Goal: Information Seeking & Learning: Check status

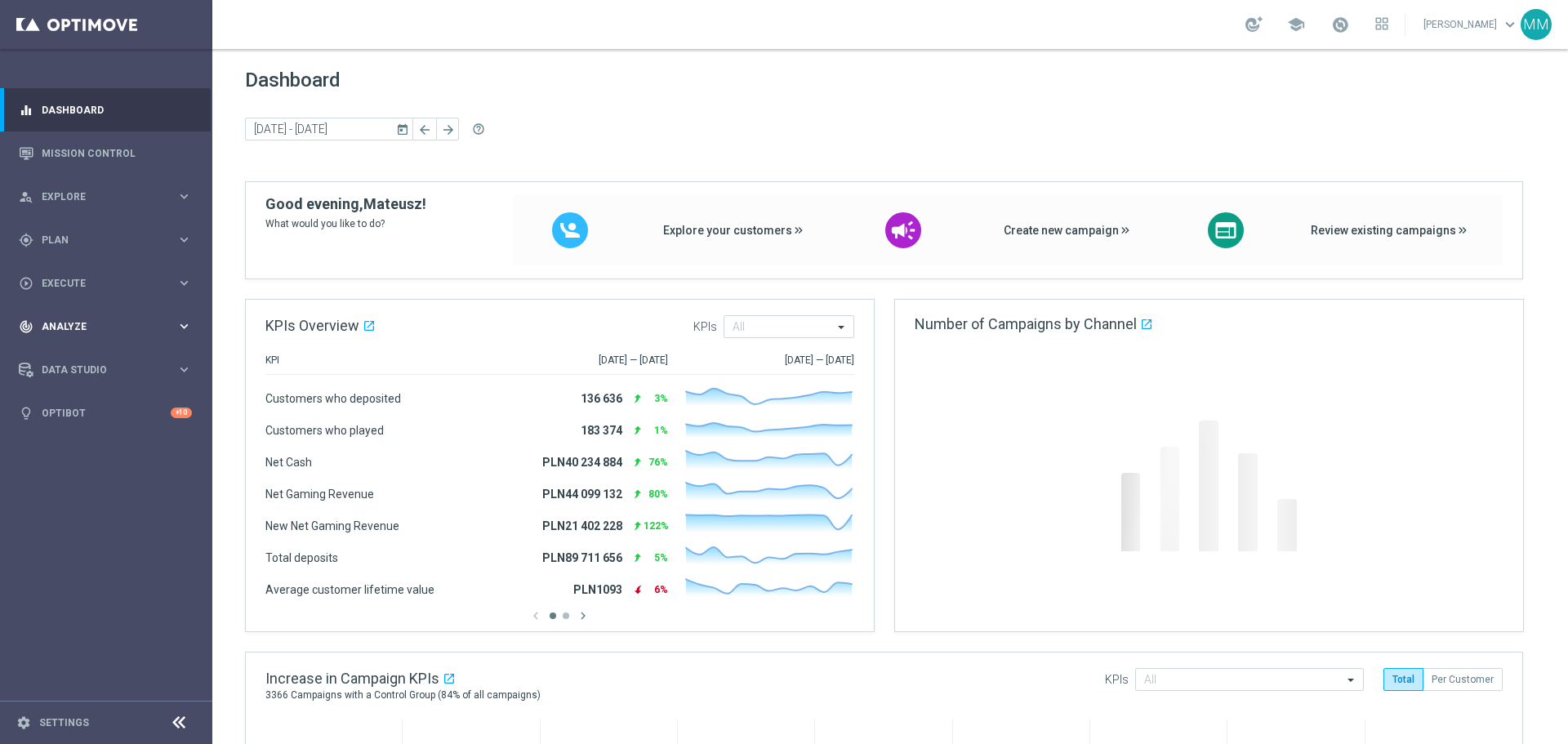
click at [133, 317] on div "track_changes Analyze keyboard_arrow_right" at bounding box center [105, 326] width 211 height 43
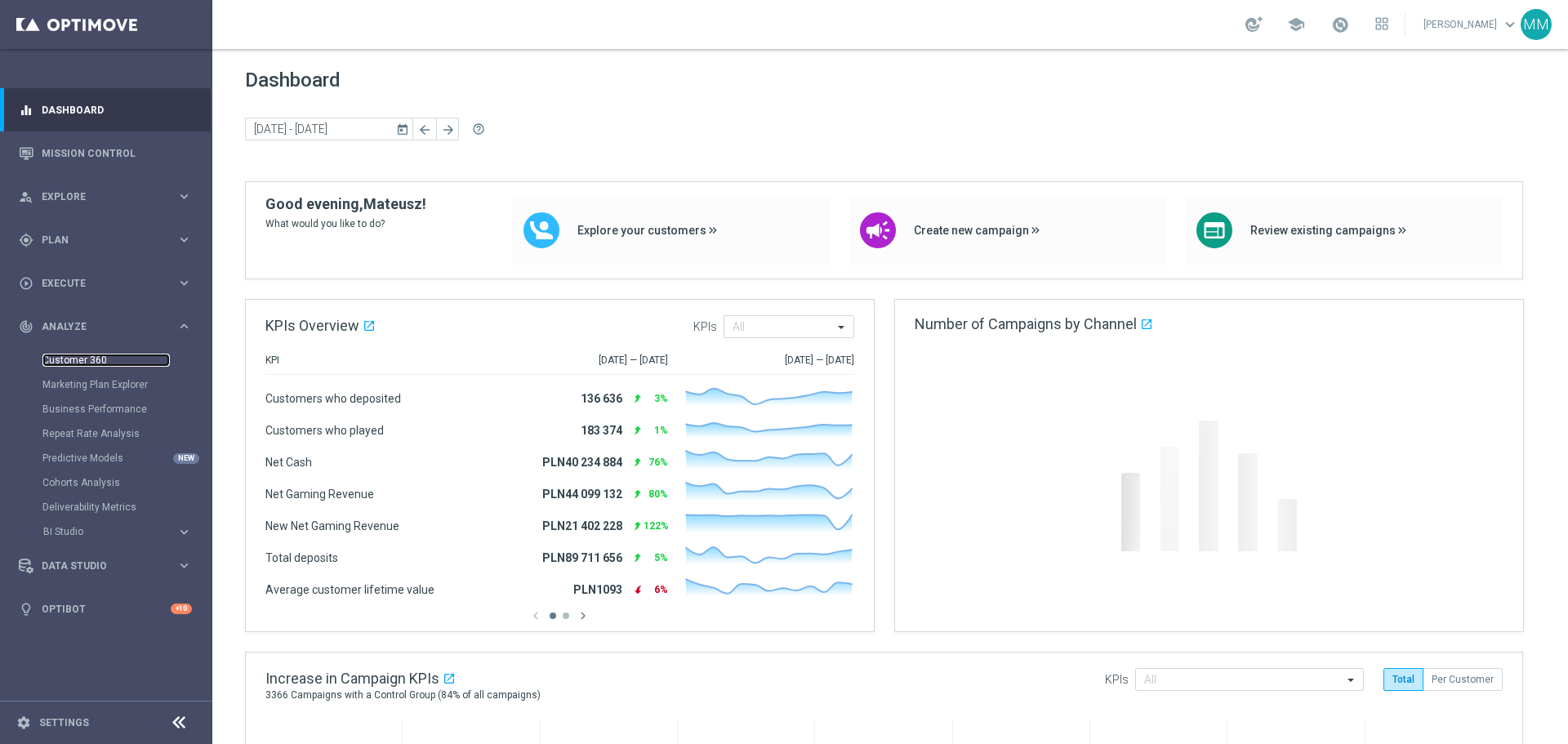
click at [124, 359] on link "Customer 360" at bounding box center [105, 360] width 128 height 13
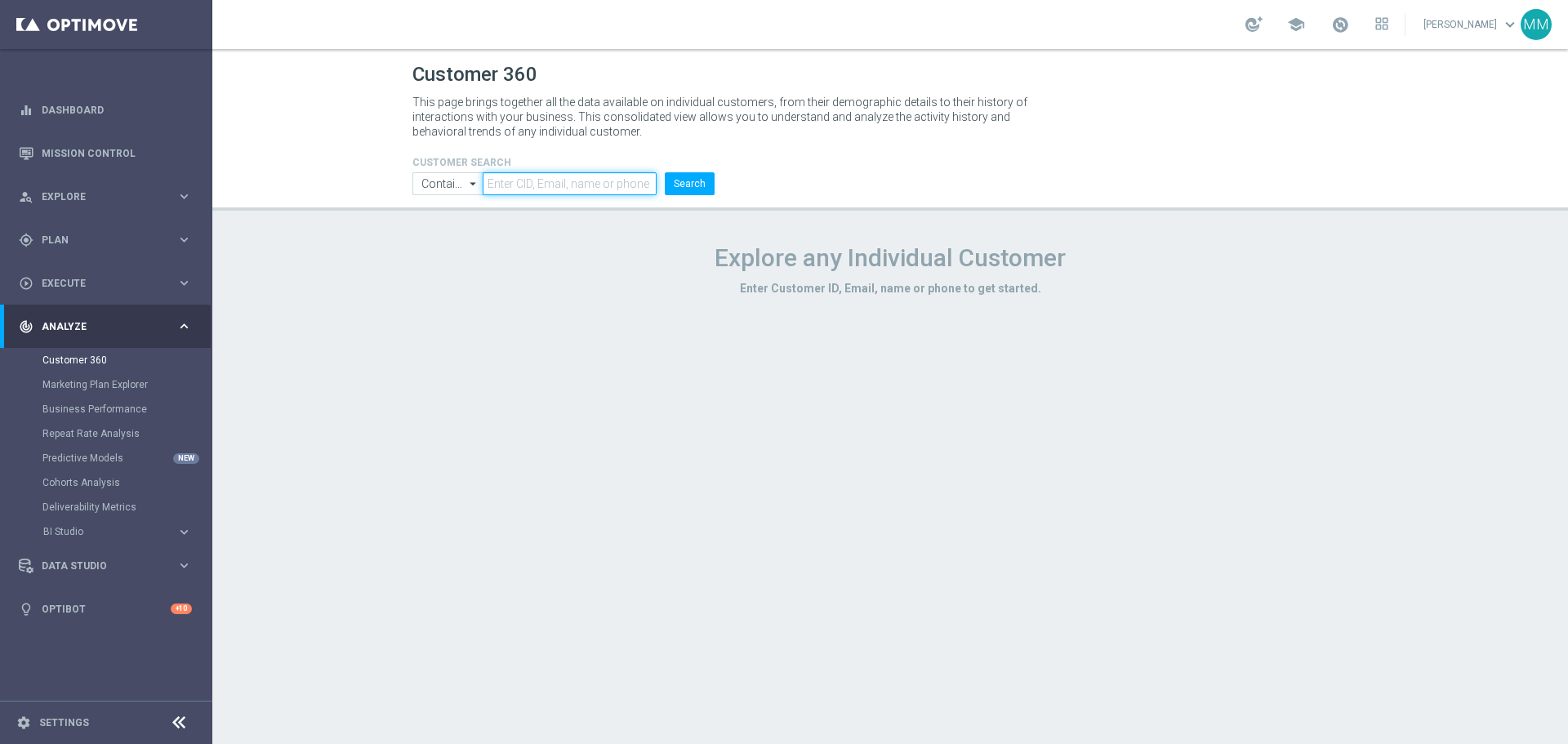
click at [604, 188] on input "text" at bounding box center [569, 184] width 174 height 23
paste input "1060335"
click at [690, 188] on button "Search" at bounding box center [690, 184] width 50 height 23
click at [650, 185] on input "1060335" at bounding box center [569, 184] width 174 height 23
click at [665, 173] on button "Search" at bounding box center [690, 184] width 50 height 23
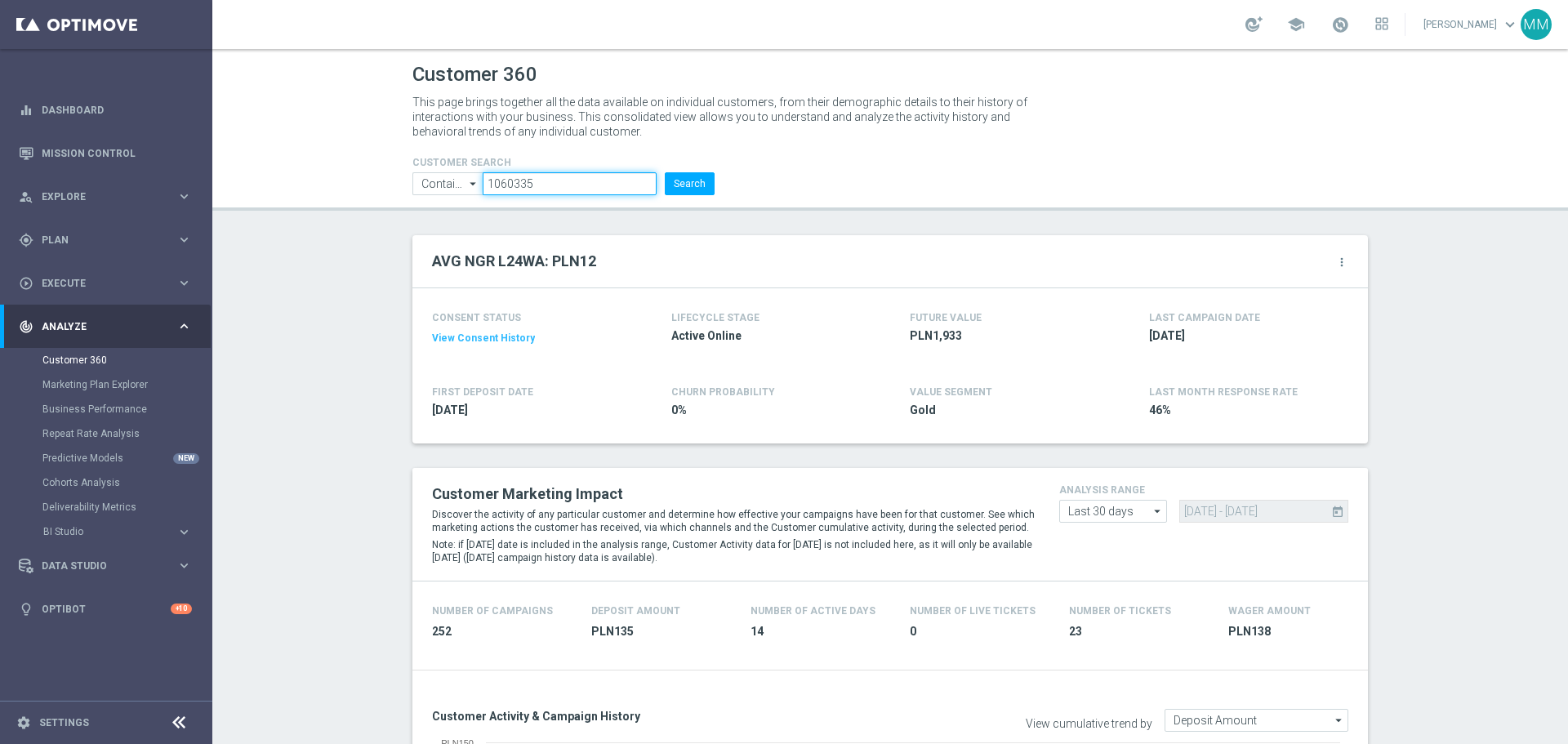
click at [575, 183] on input "1060335" at bounding box center [569, 184] width 174 height 23
paste input "751934"
type input "1751934"
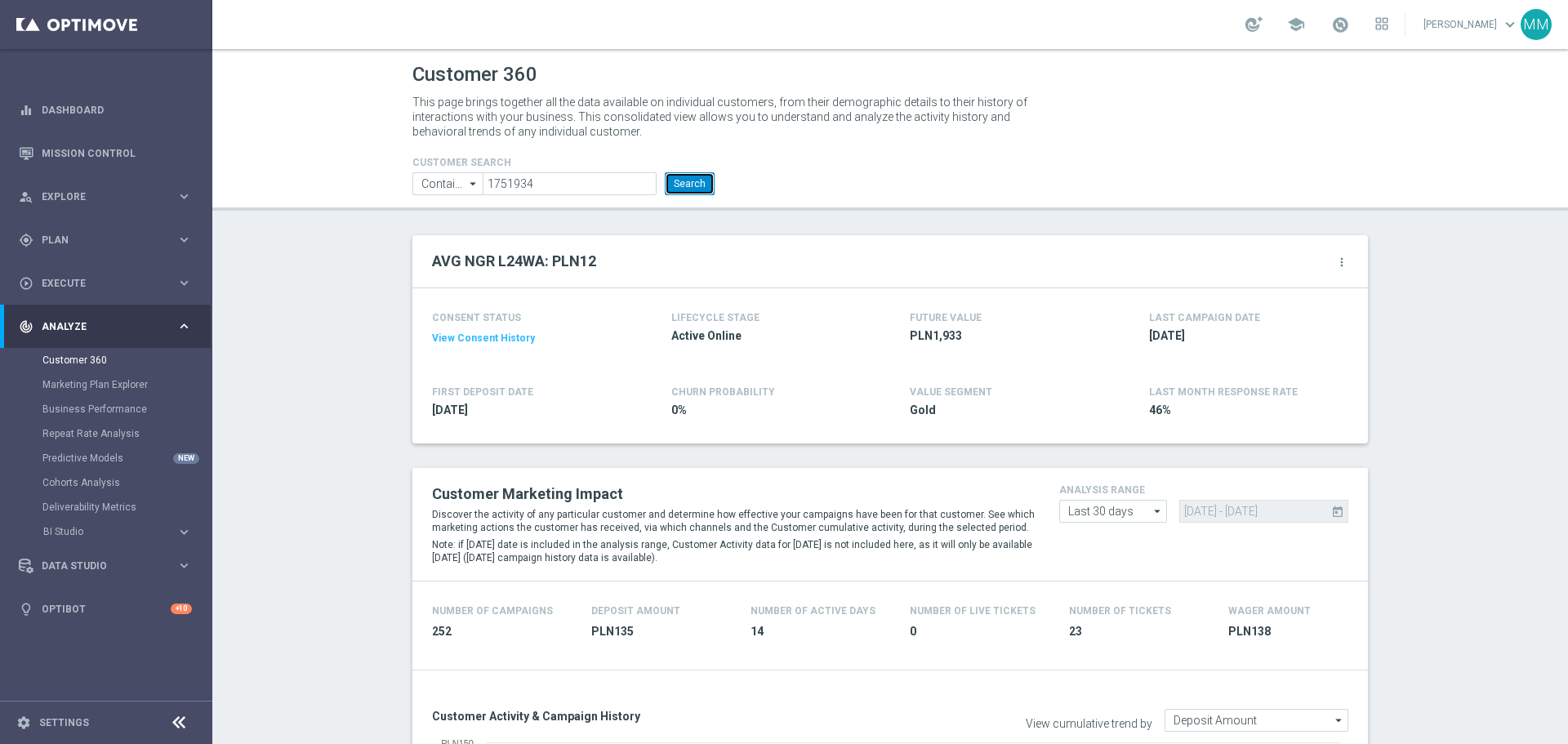
click at [686, 178] on button "Search" at bounding box center [690, 184] width 50 height 23
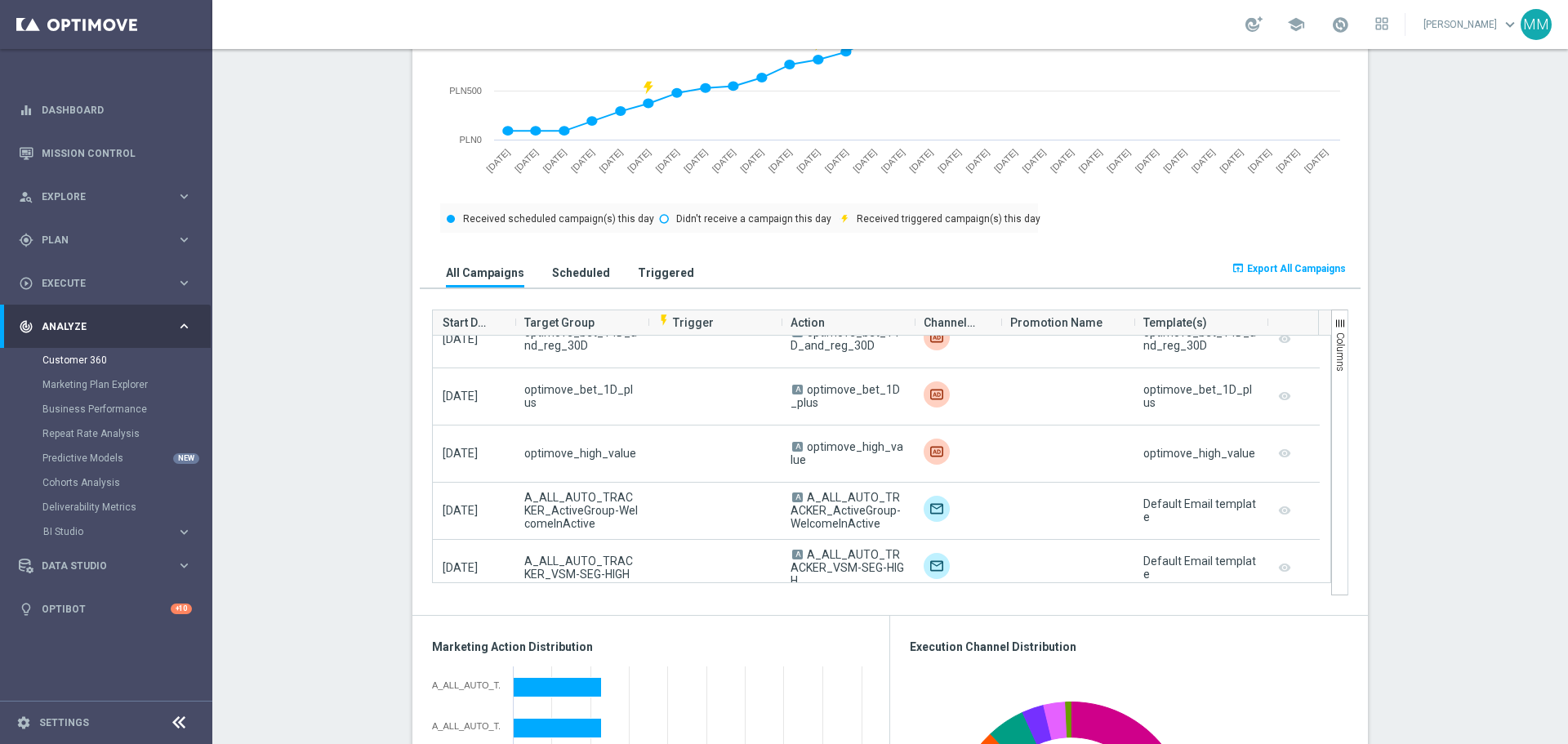
scroll to position [4491, 0]
